Goal: Find specific page/section: Find specific page/section

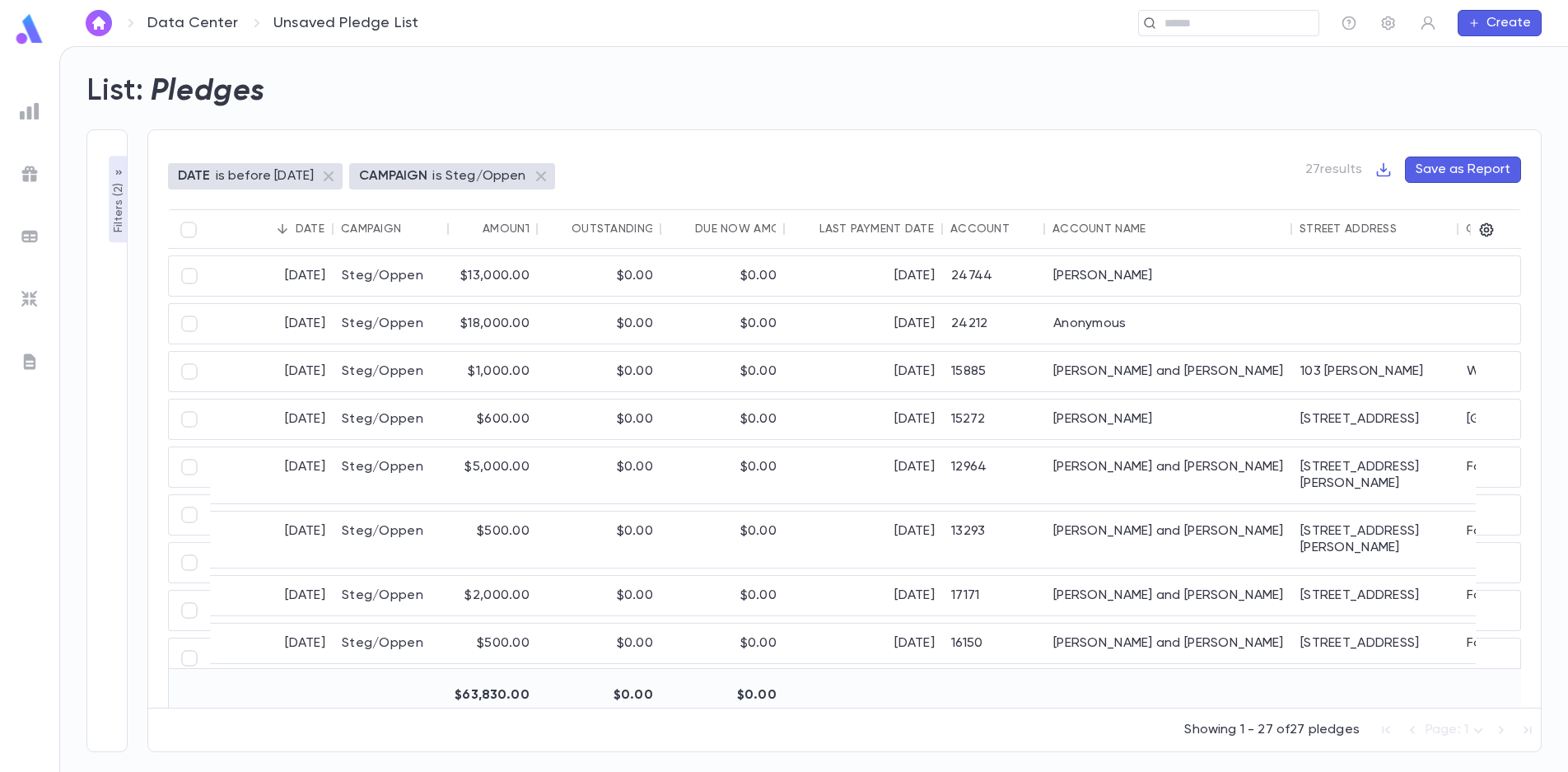
click at [113, 182] on p "Filters ( 2 )" at bounding box center [118, 207] width 17 height 54
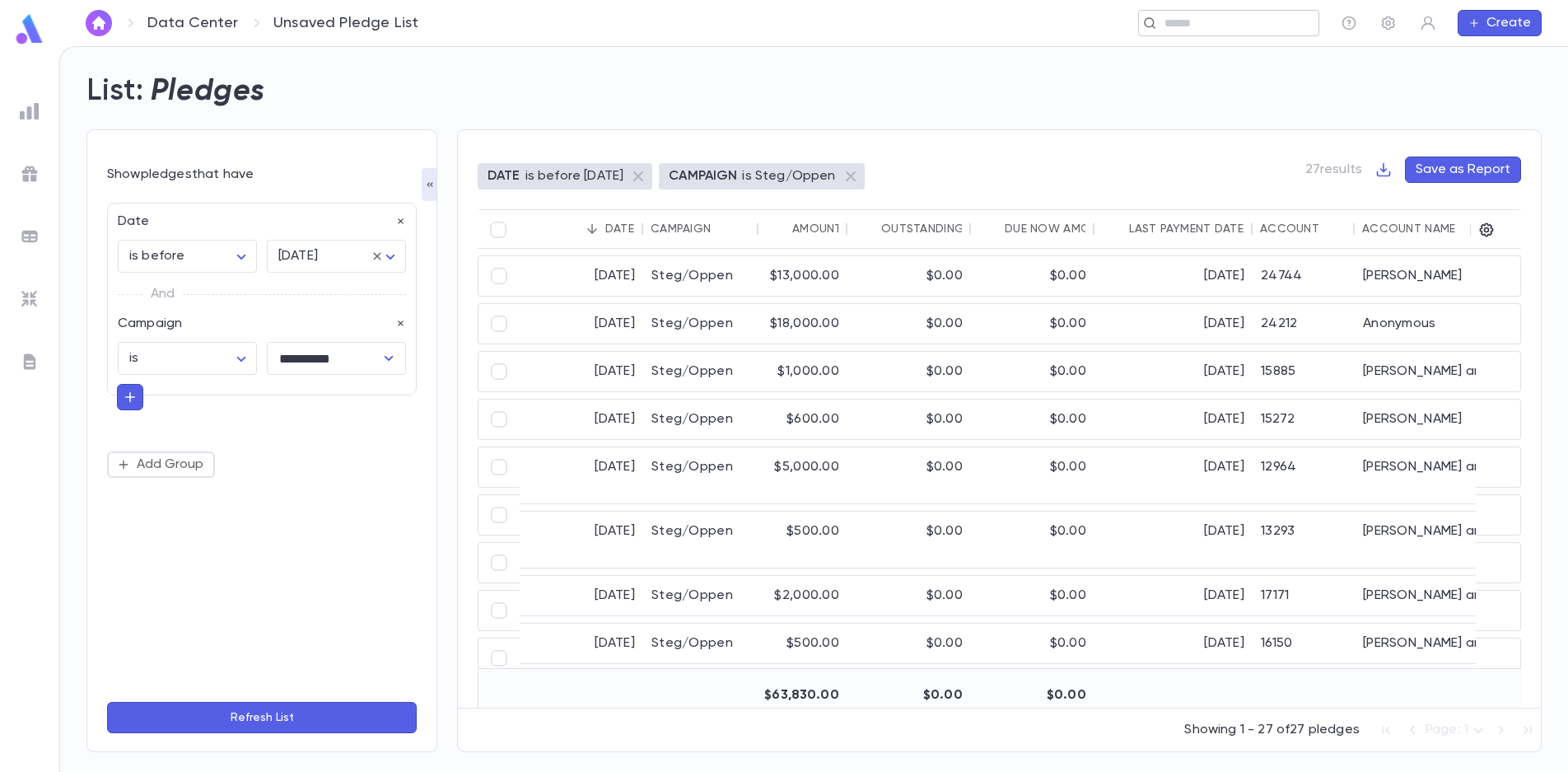
click at [1232, 23] on input "text" at bounding box center [1235, 24] width 152 height 16
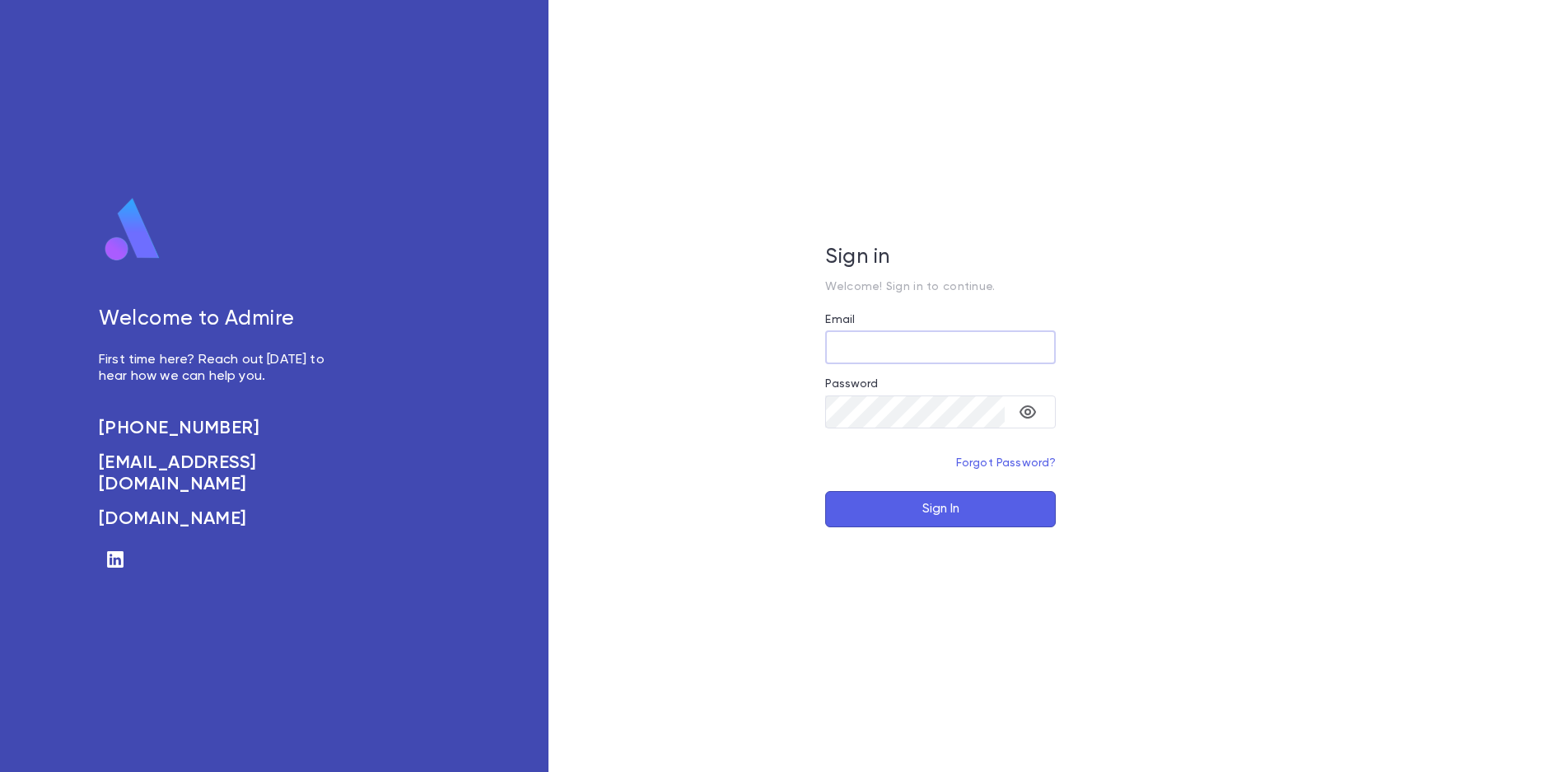
type input "**********"
click at [944, 523] on button "Sign In" at bounding box center [941, 508] width 231 height 36
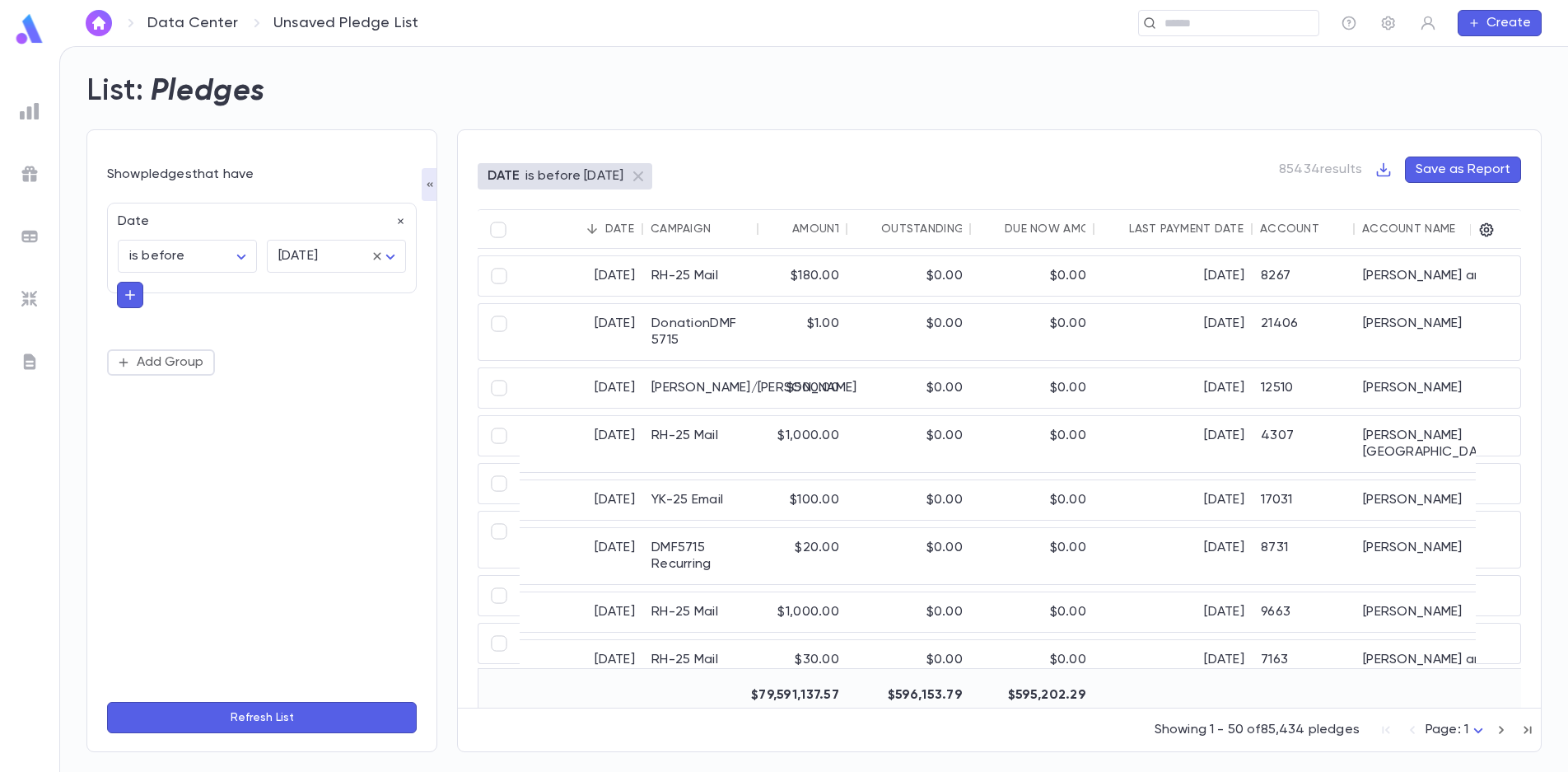
click at [285, 720] on button "Refresh List" at bounding box center [261, 717] width 310 height 31
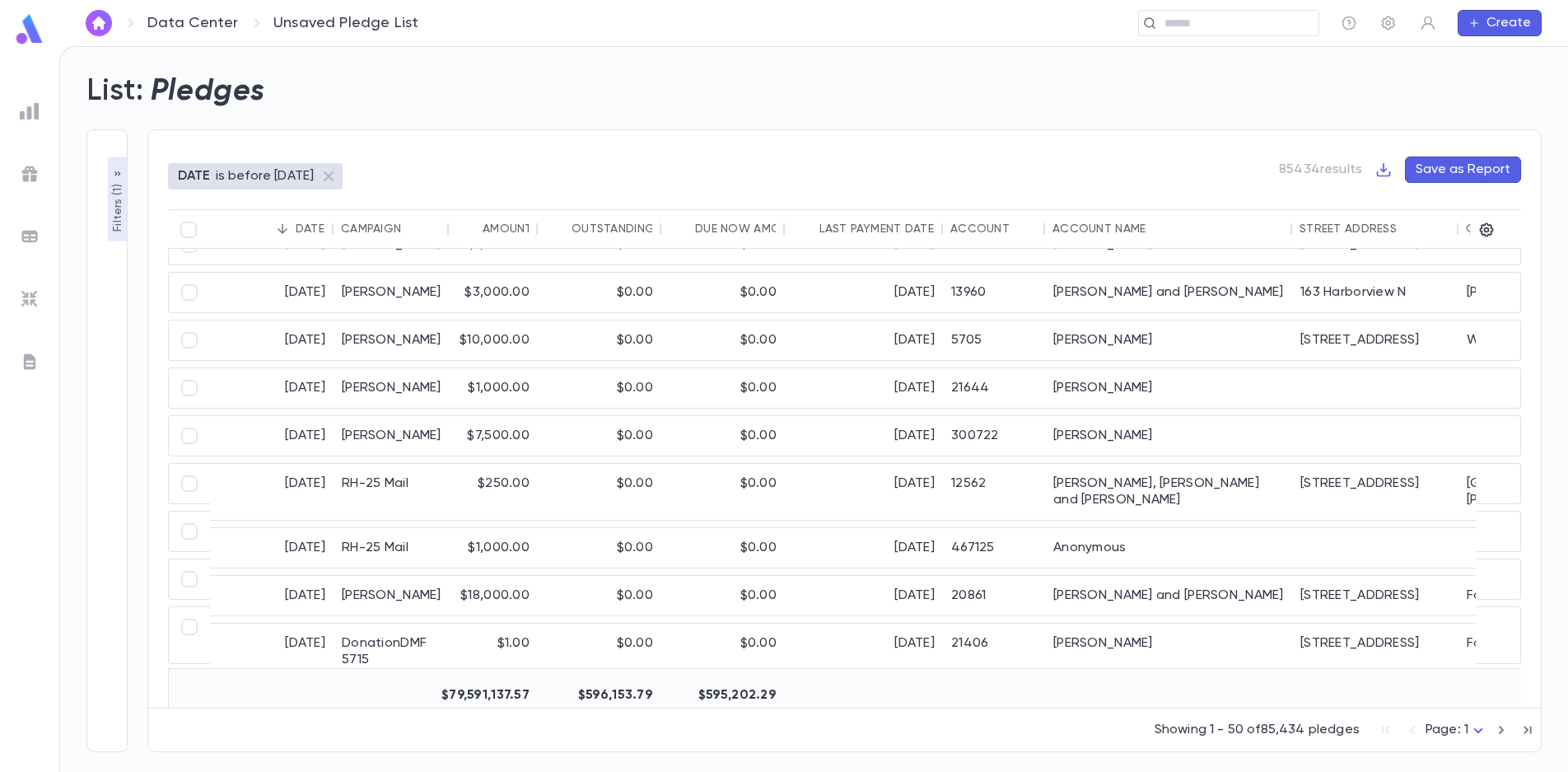
scroll to position [1647, 0]
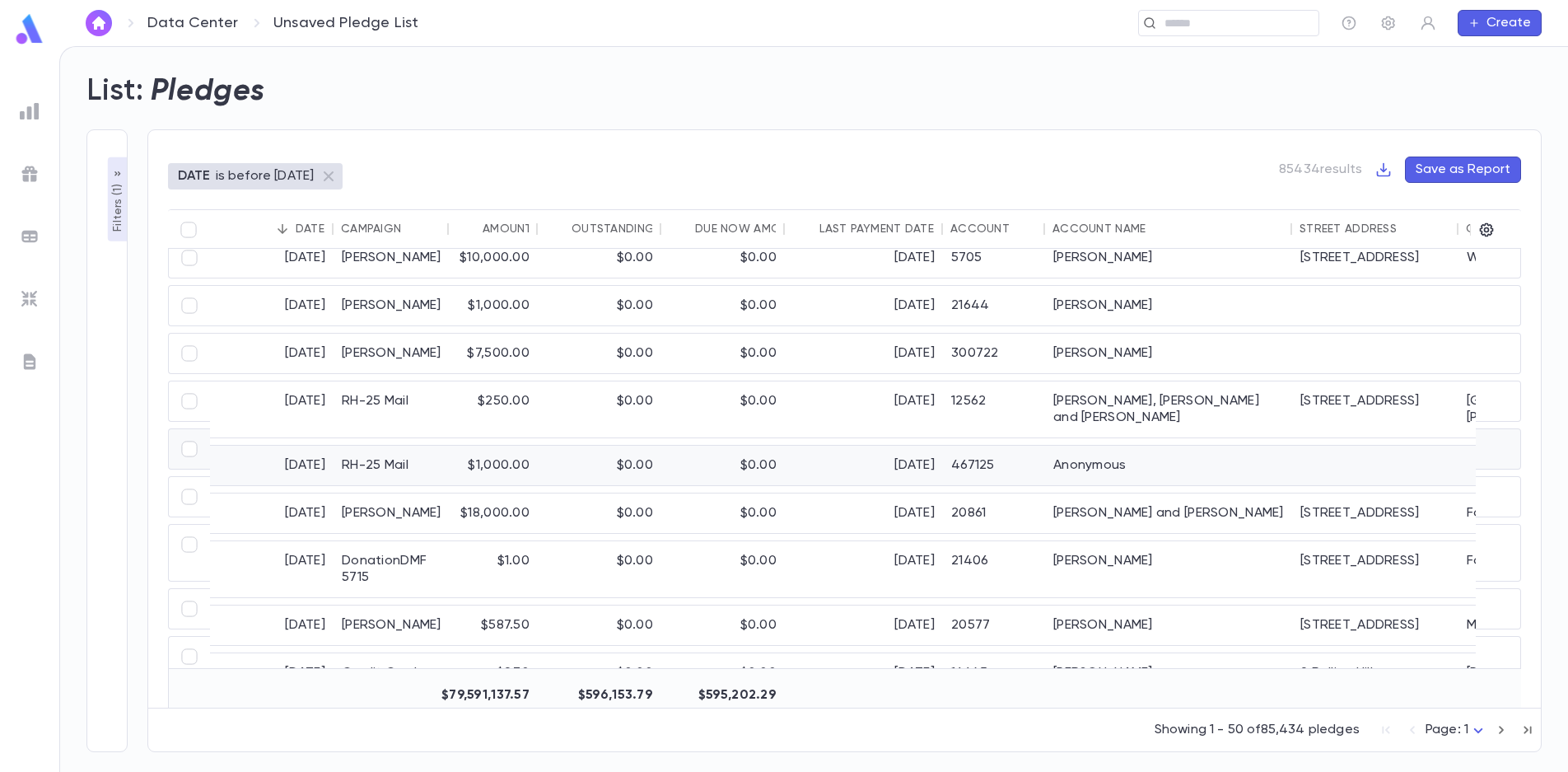
click at [373, 447] on div "RH-25 Mail" at bounding box center [391, 465] width 115 height 39
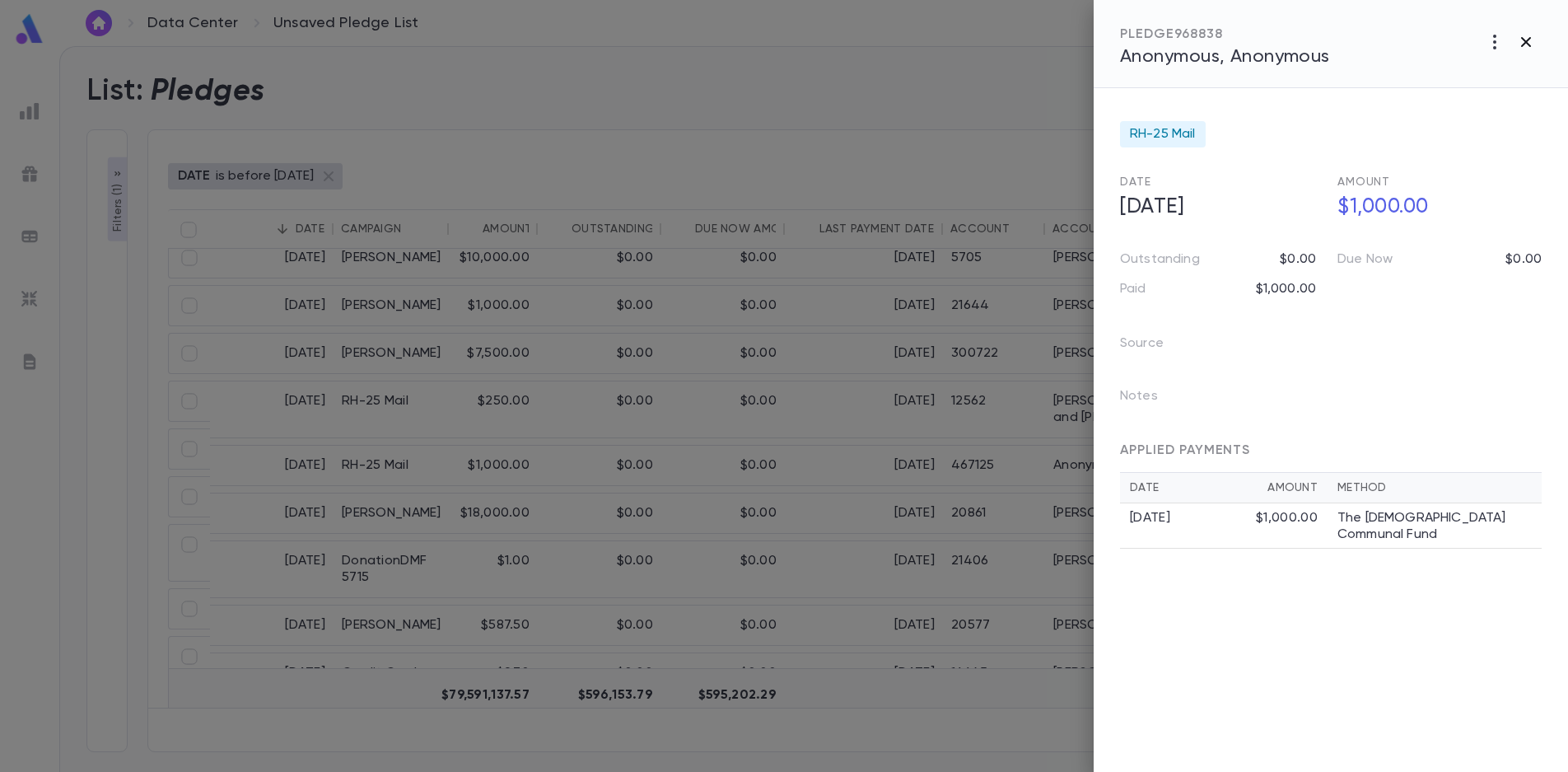
click at [1530, 40] on icon "button" at bounding box center [1526, 42] width 20 height 20
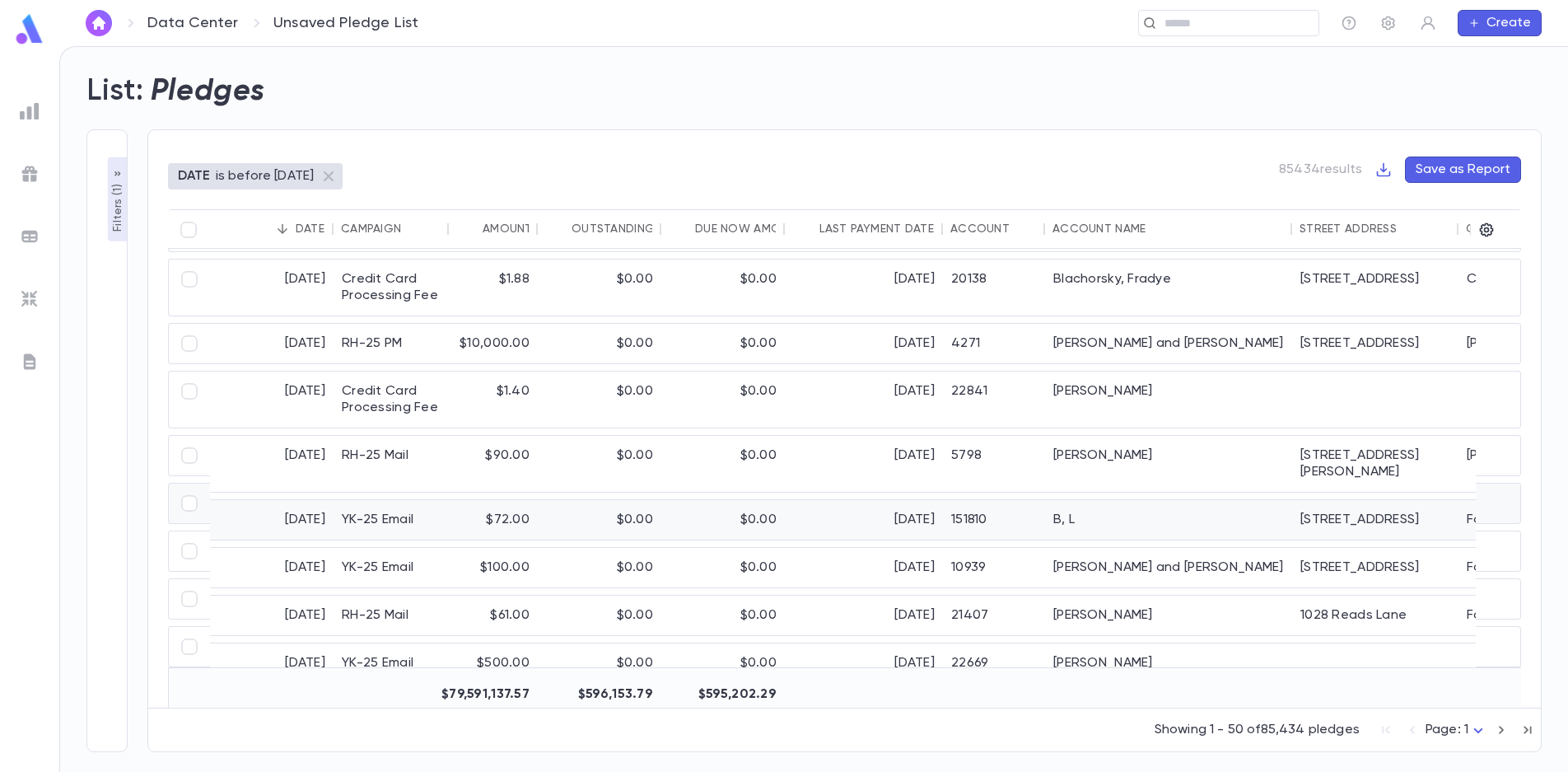
scroll to position [2198, 0]
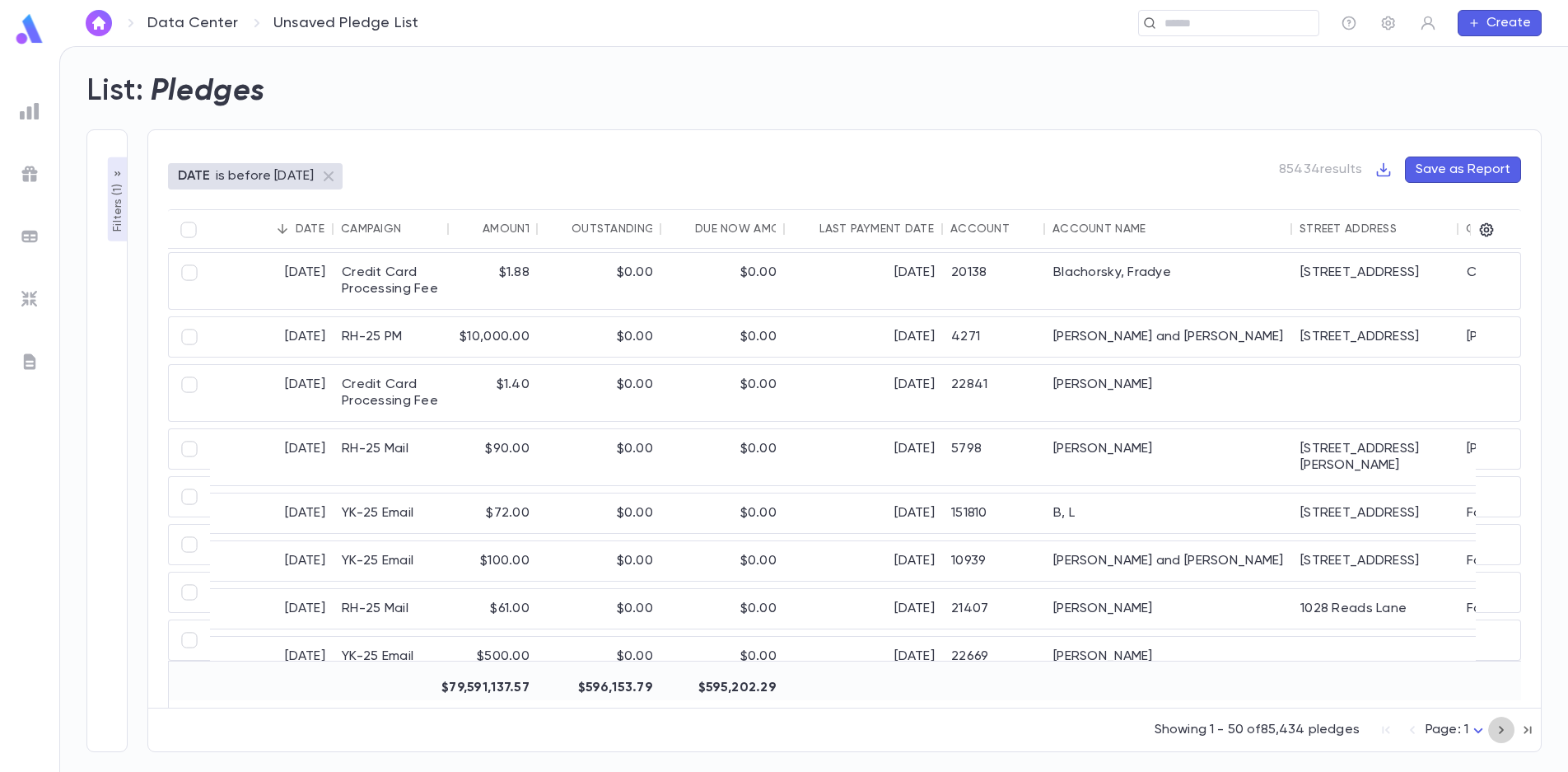
click at [1502, 729] on icon "button" at bounding box center [1502, 730] width 5 height 8
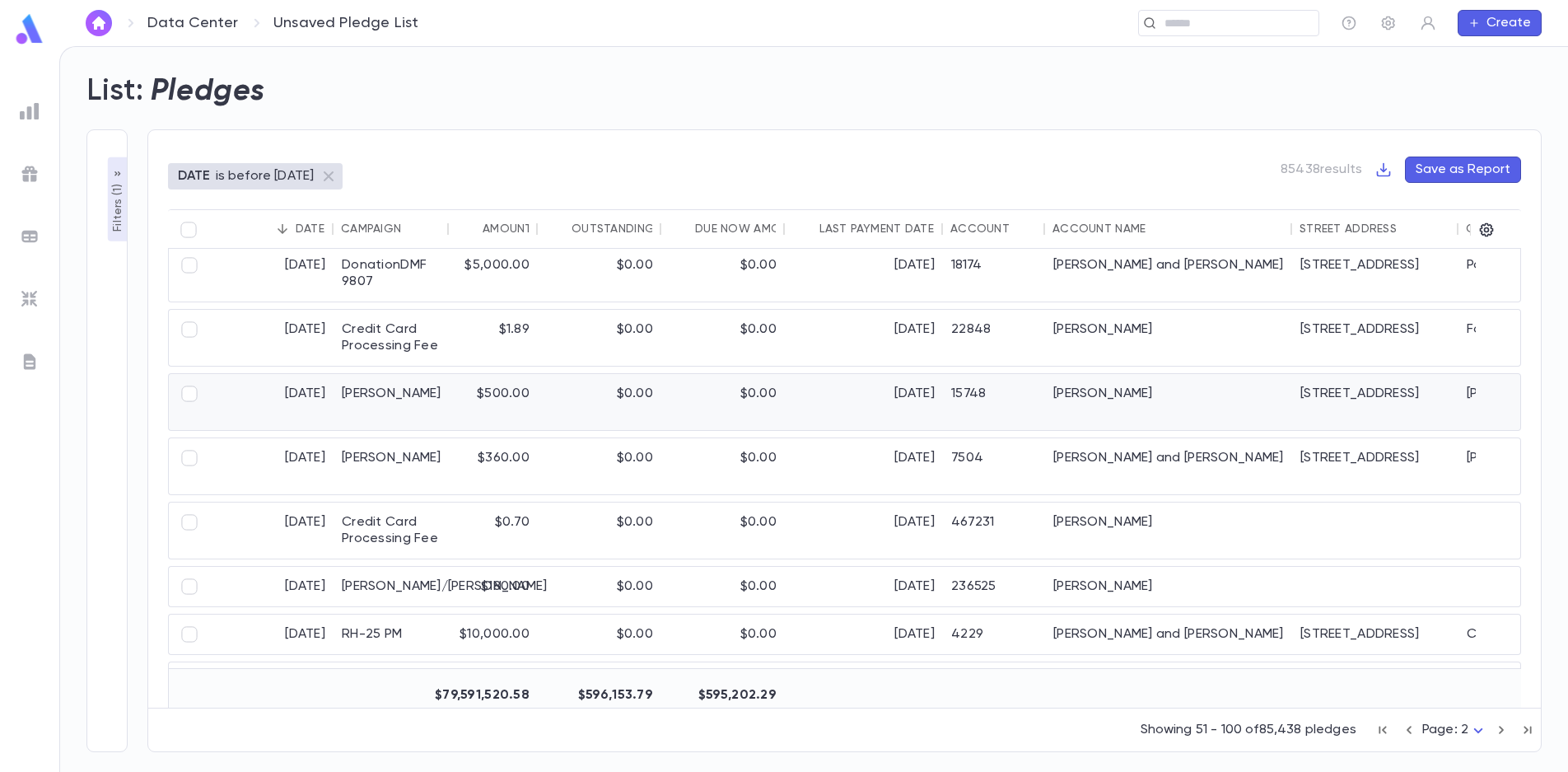
scroll to position [2363, 0]
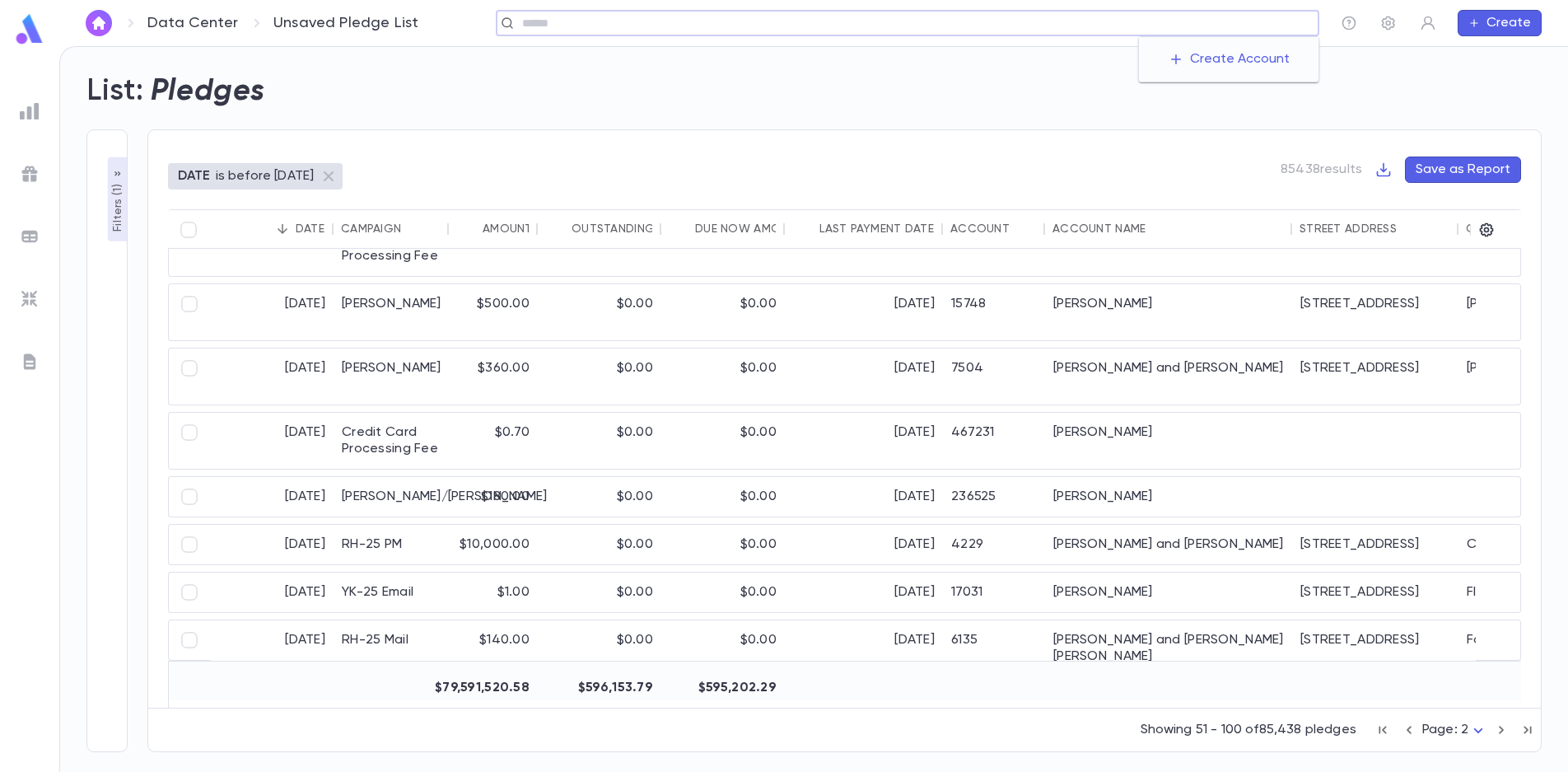
click at [1209, 29] on input "text" at bounding box center [915, 24] width 794 height 16
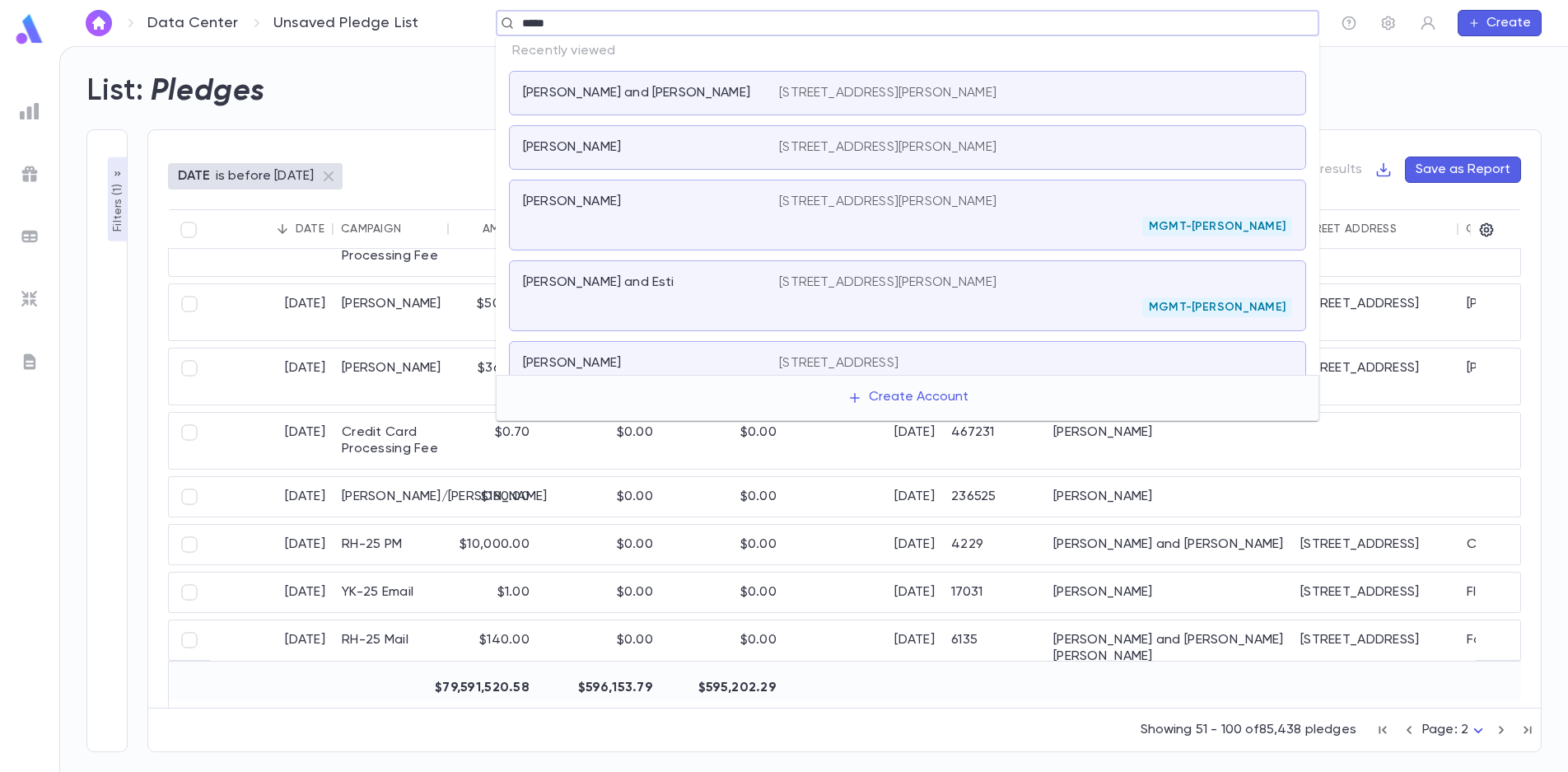
type input "******"
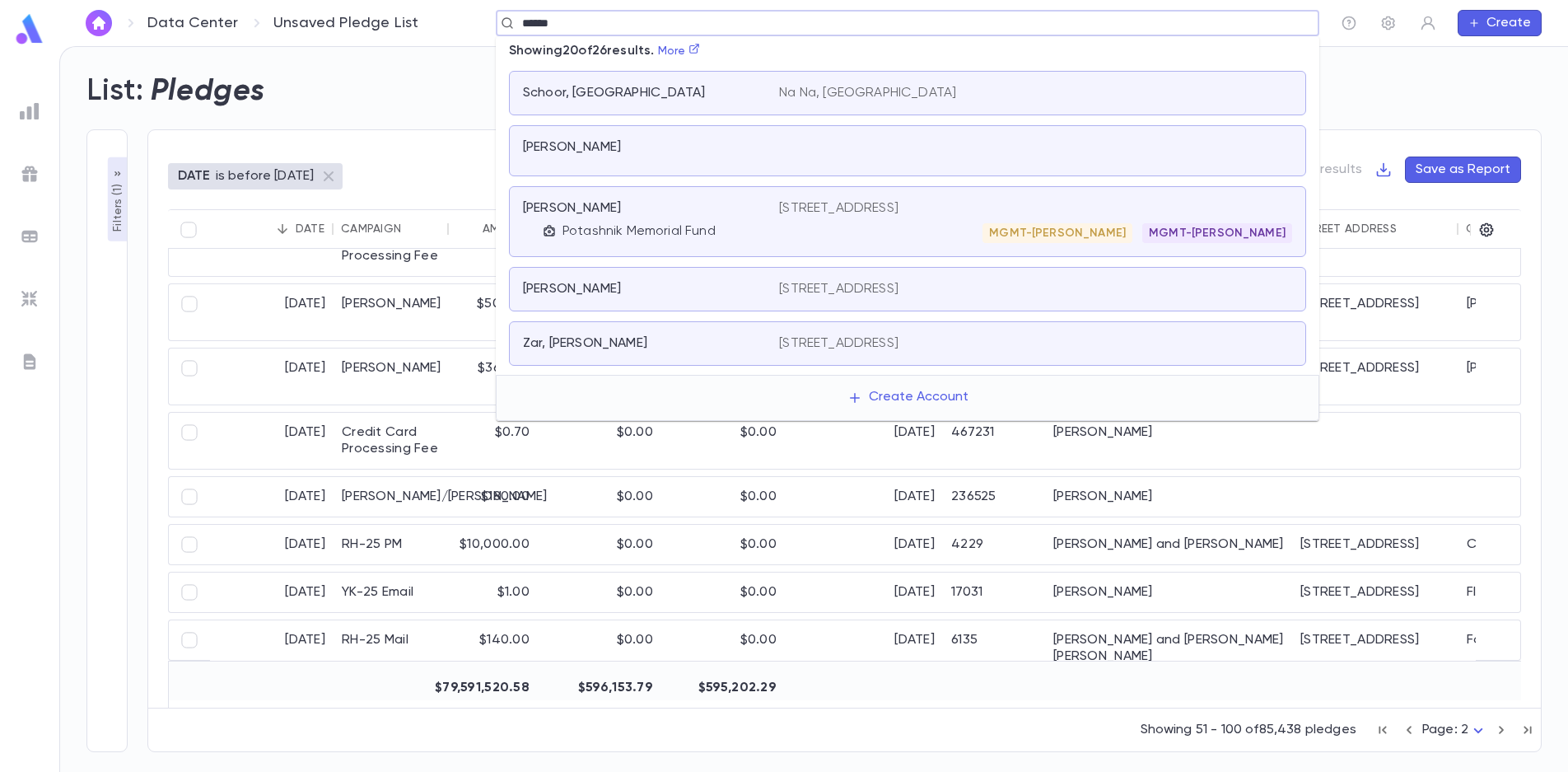
click at [905, 224] on div "MGMT-Greenblatt MGMT-Swerdloff" at bounding box center [1036, 234] width 513 height 20
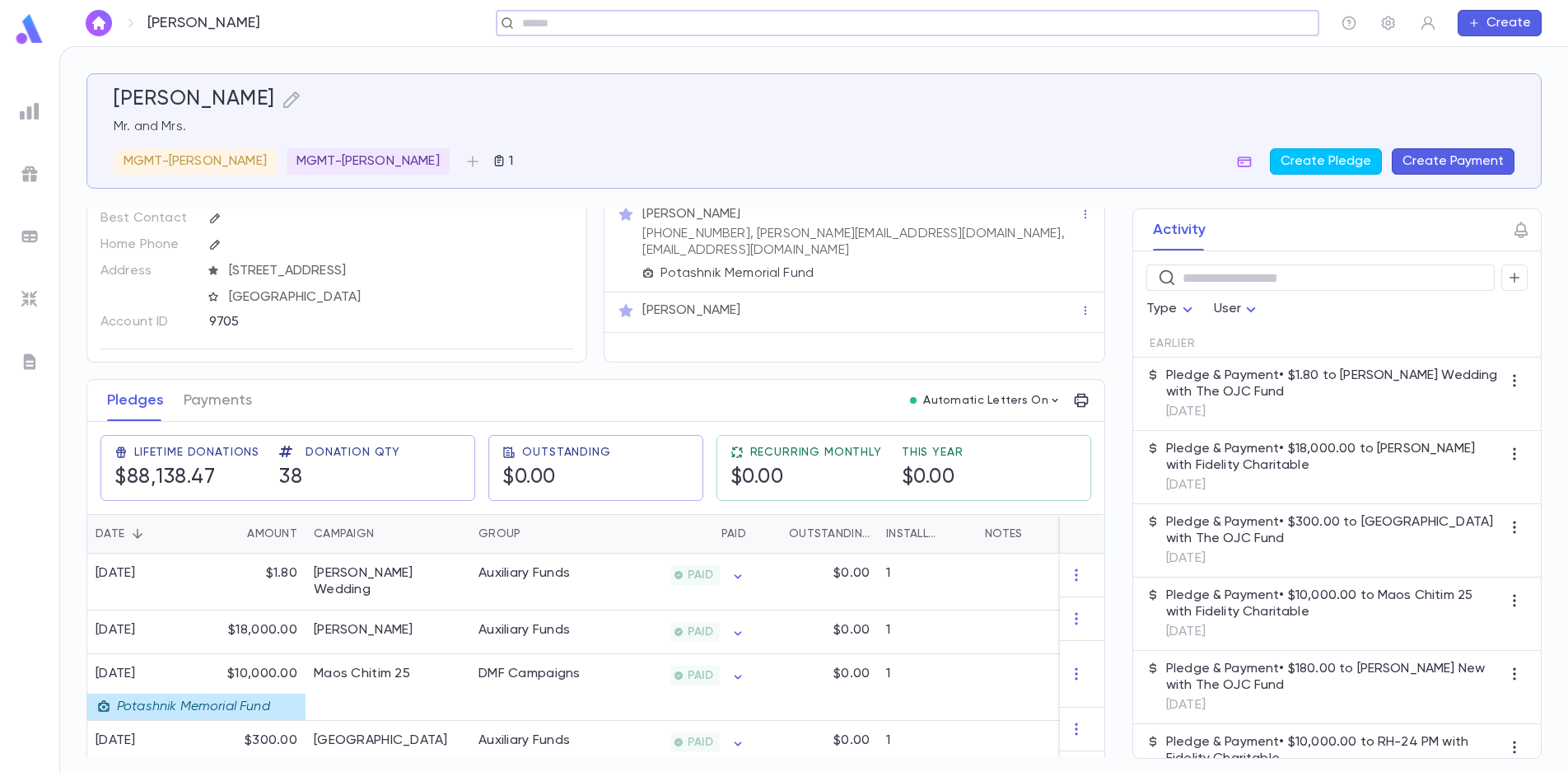
scroll to position [82, 0]
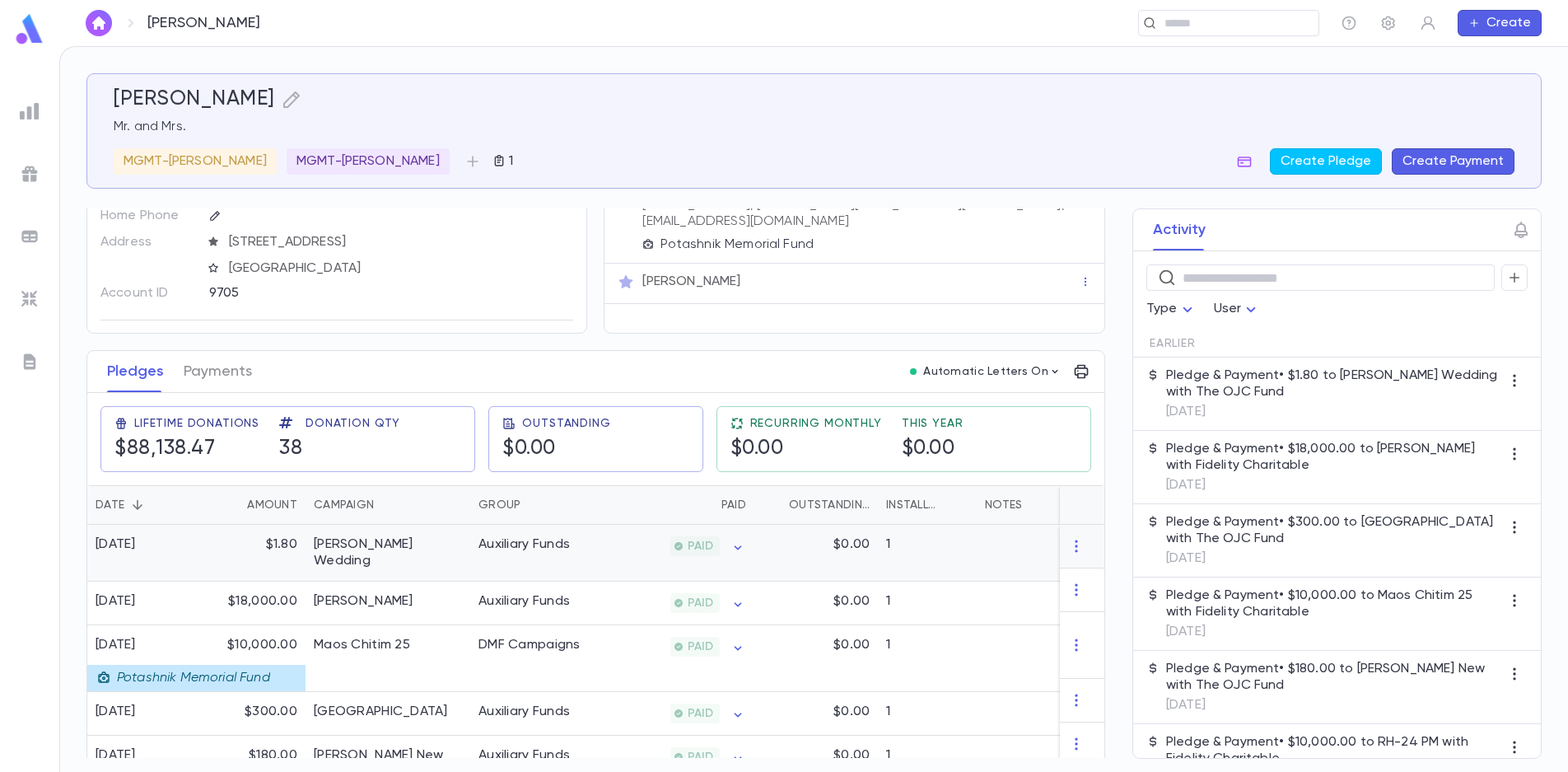
click at [312, 544] on div "Berger Wedding" at bounding box center [388, 554] width 165 height 57
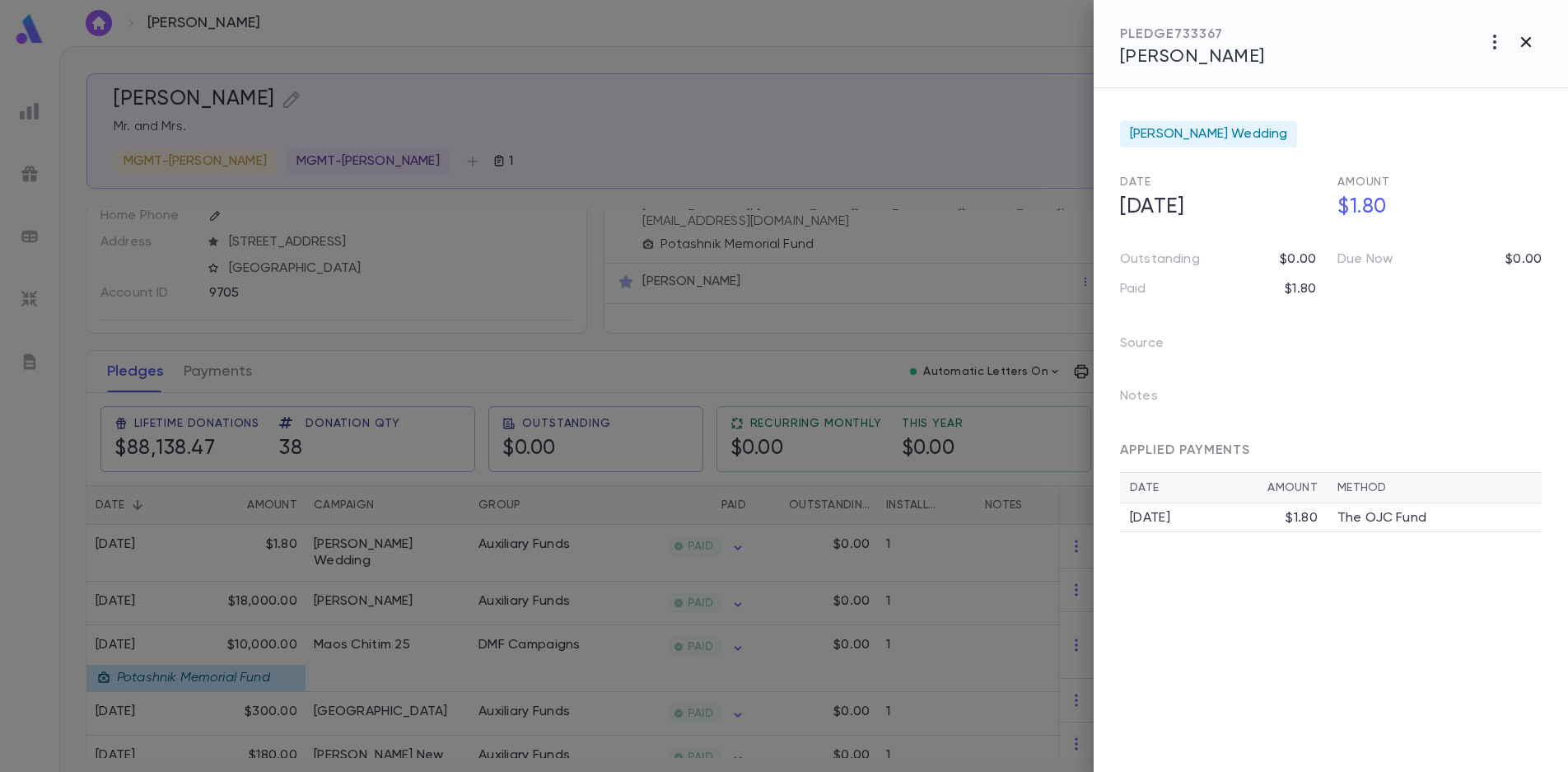
click at [1527, 39] on icon "button" at bounding box center [1526, 42] width 20 height 20
click at [1527, 39] on div at bounding box center [784, 386] width 1568 height 772
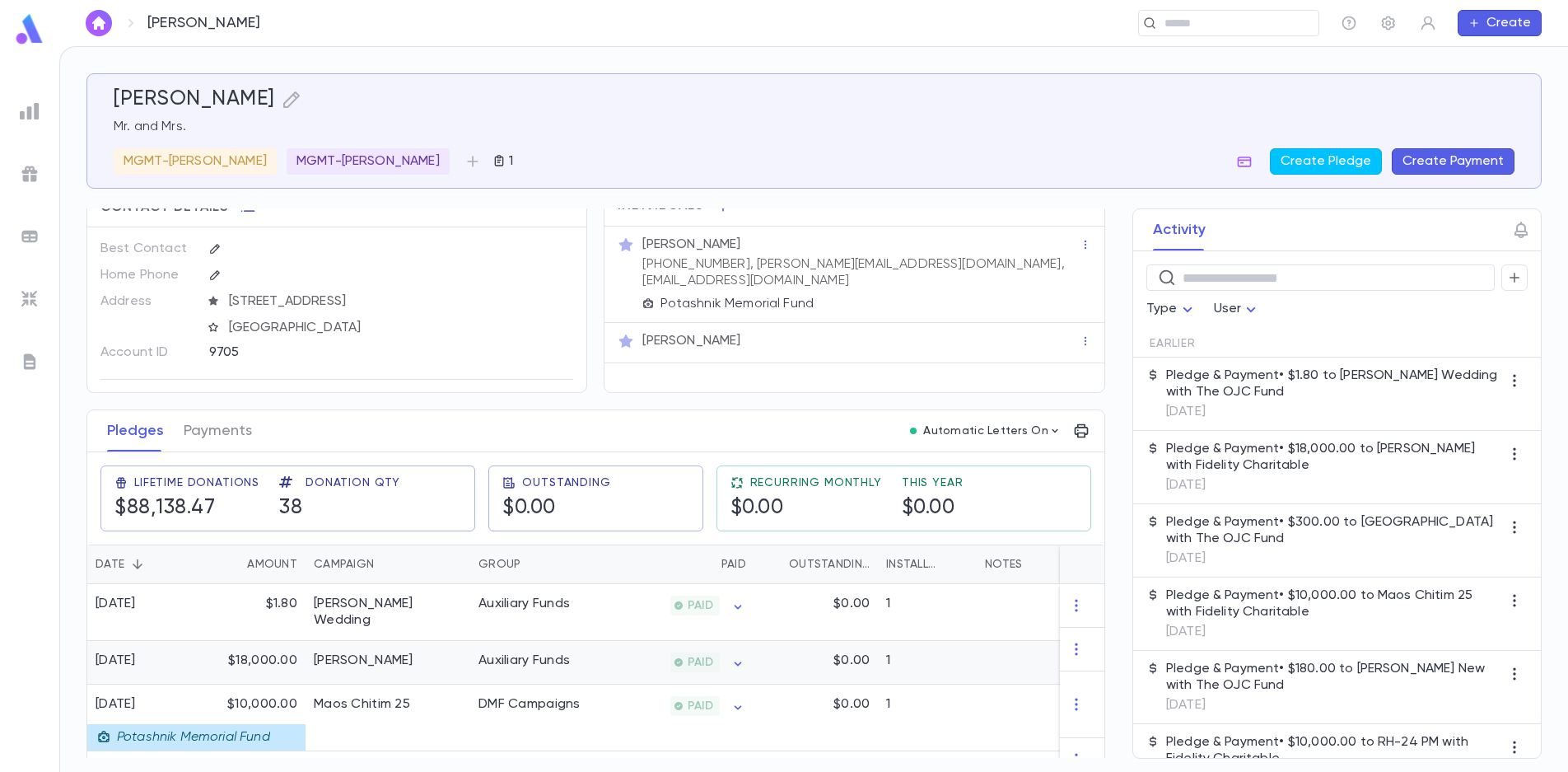
scroll to position [0, 0]
